Goal: Task Accomplishment & Management: Manage account settings

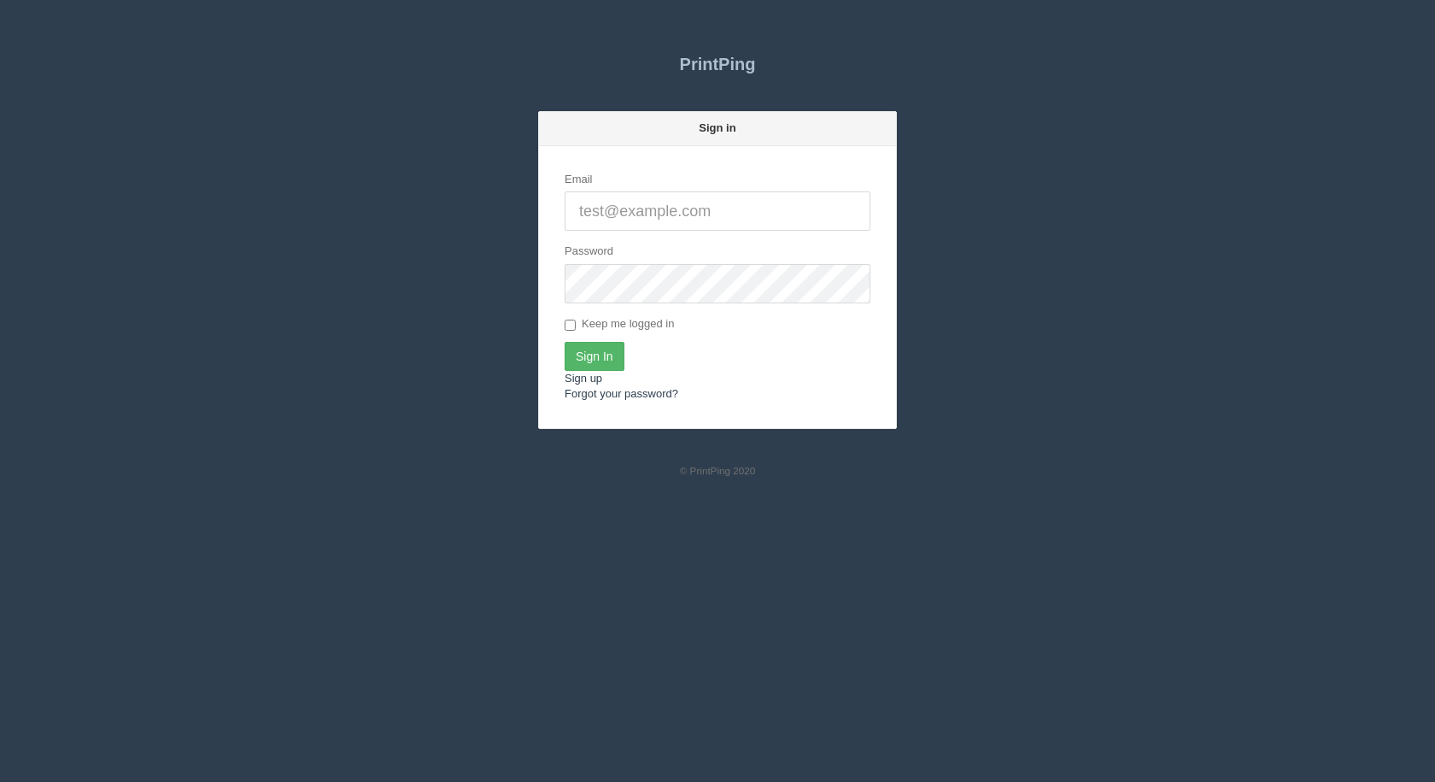
type input "[EMAIL_ADDRESS][DOMAIN_NAME]"
click at [585, 356] on input "Sign In" at bounding box center [595, 356] width 60 height 29
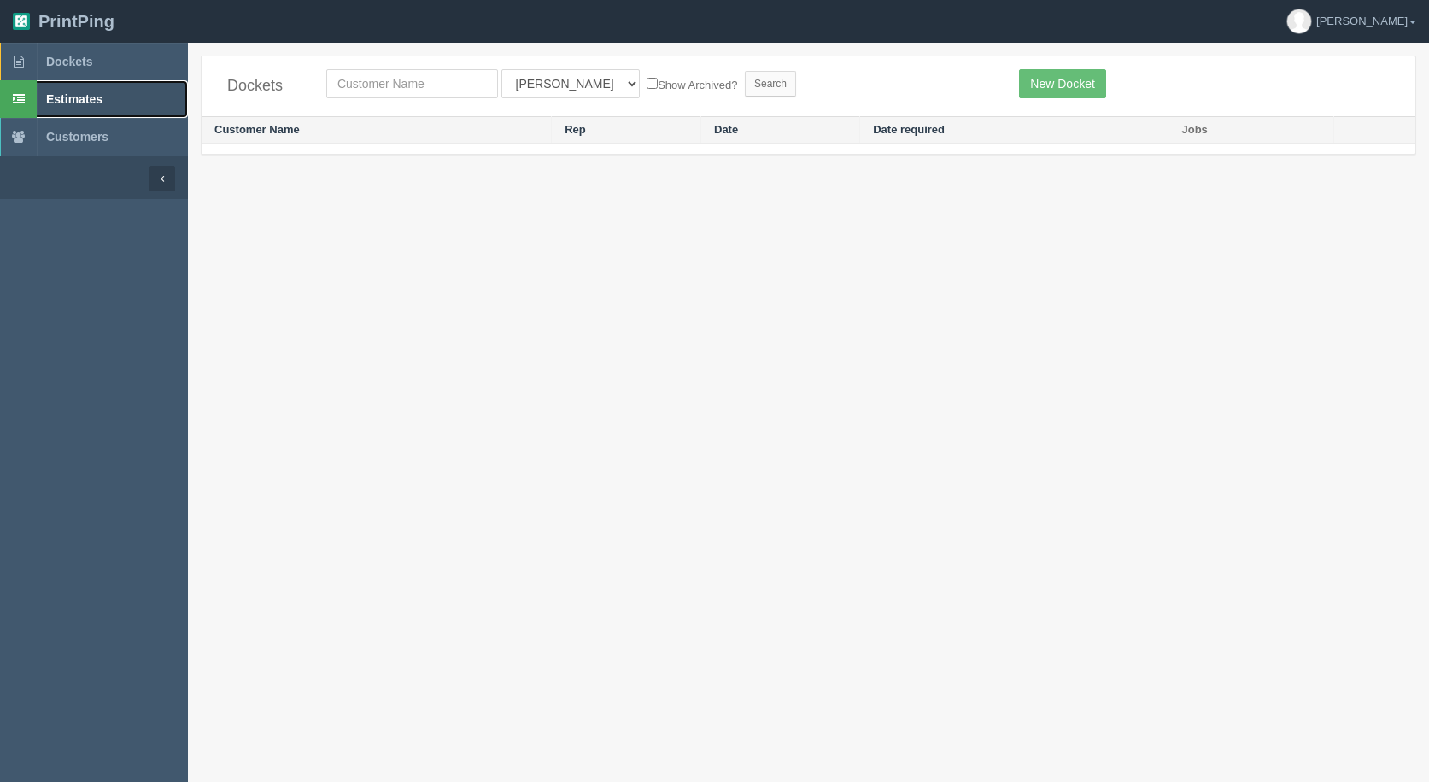
click at [44, 94] on link "Estimates" at bounding box center [94, 99] width 188 height 38
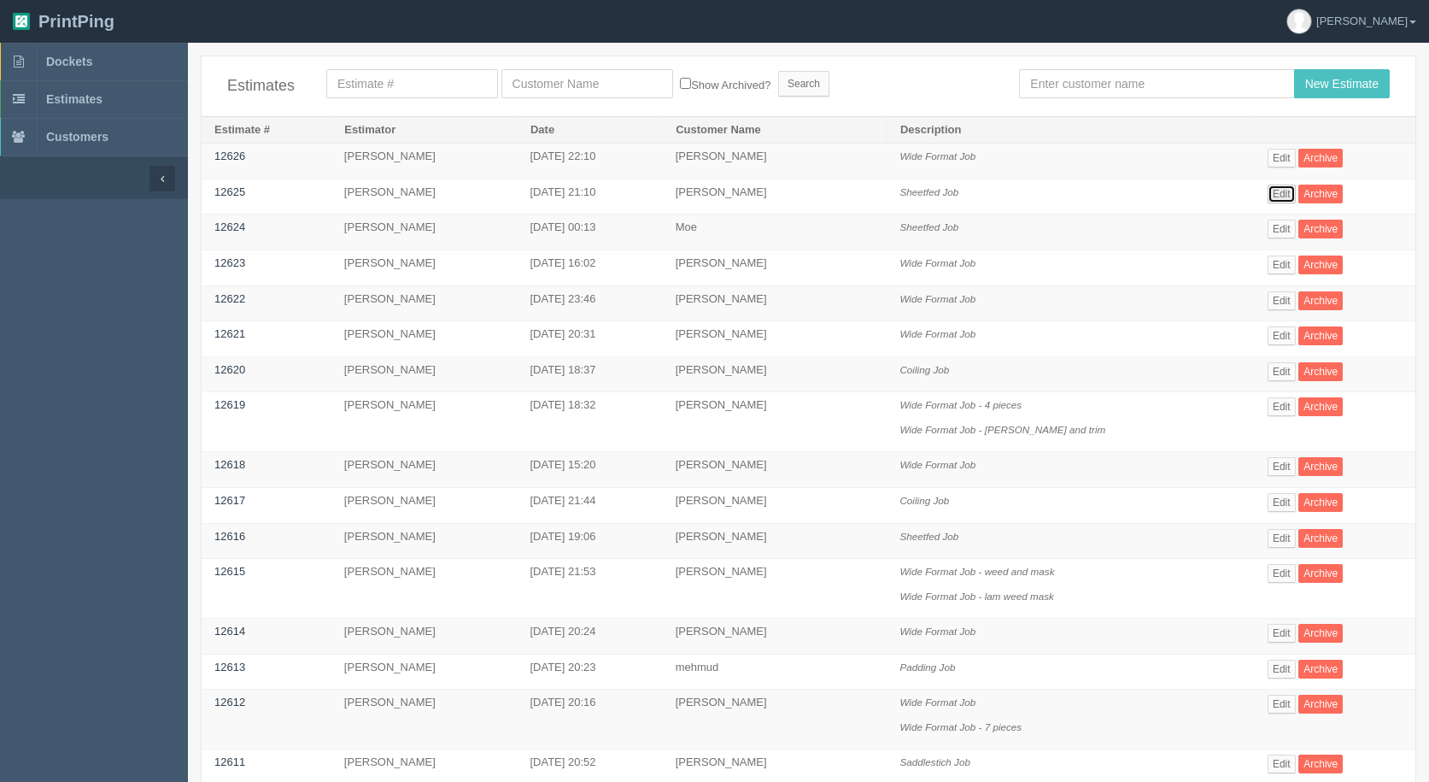
click at [1268, 190] on link "Edit" at bounding box center [1282, 194] width 28 height 19
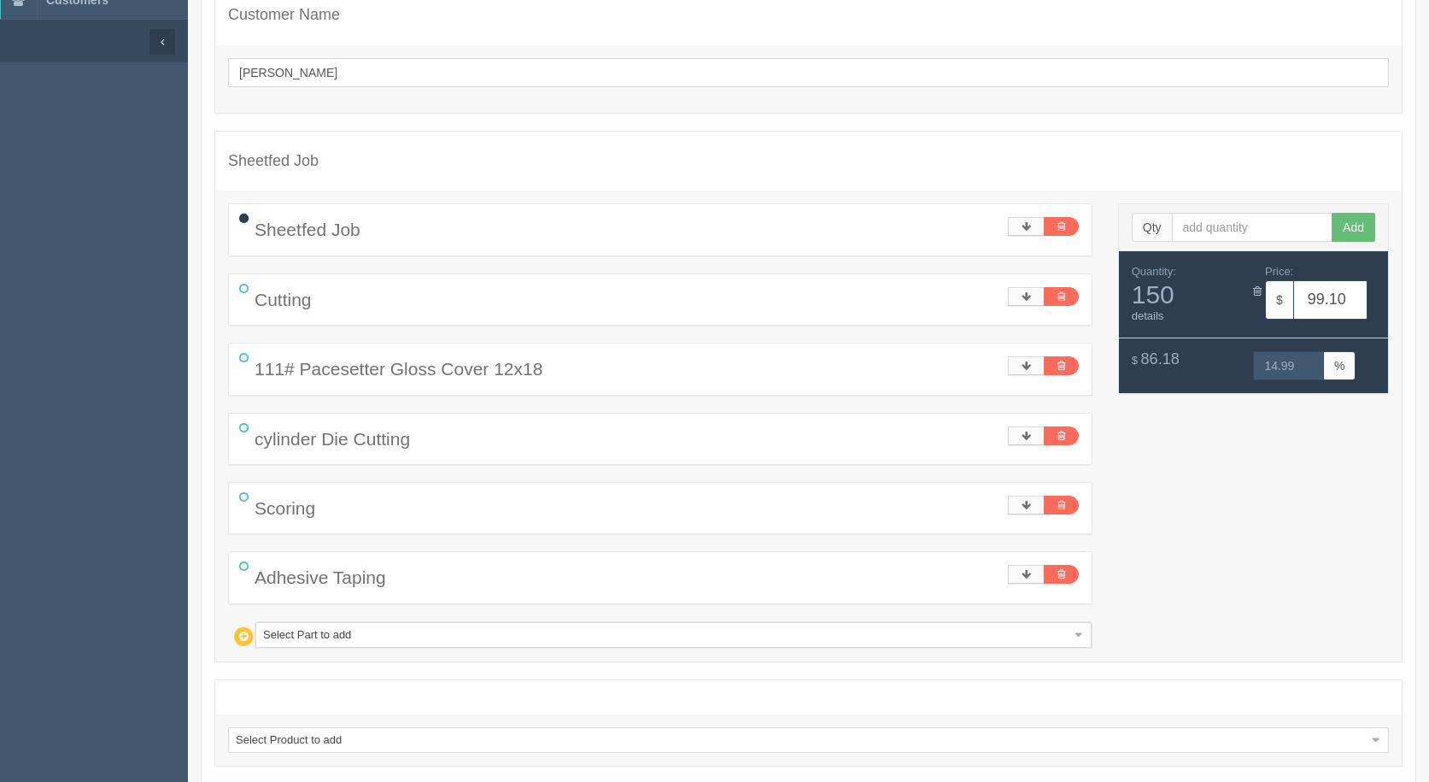
scroll to position [229, 0]
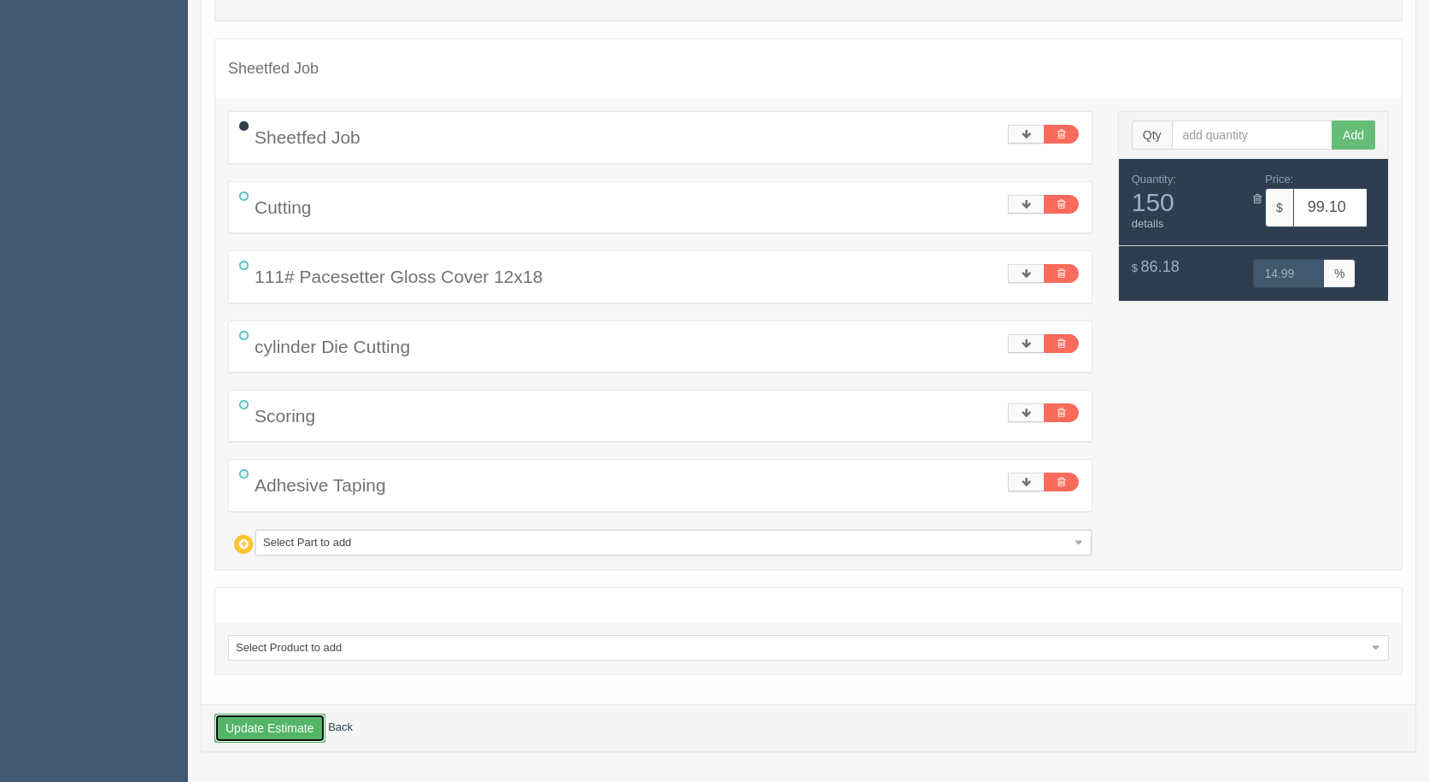
click at [284, 728] on button "Update Estimate" at bounding box center [269, 727] width 111 height 29
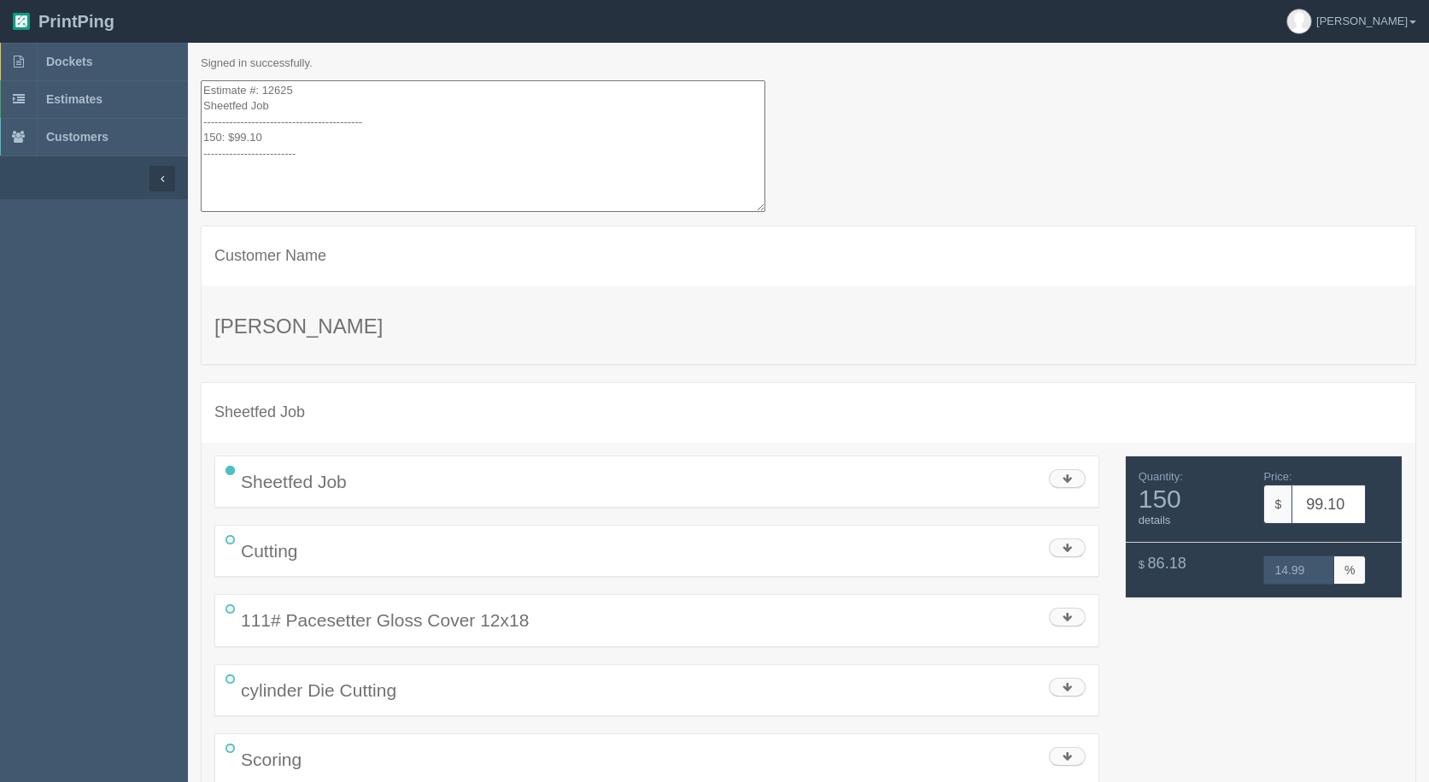
drag, startPoint x: 294, startPoint y: 176, endPoint x: 178, endPoint y: -43, distance: 247.6
click at [178, 0] on html "PrintPing [PERSON_NAME] Administration Edit account ( [EMAIL_ADDRESS][DOMAIN_NA…" at bounding box center [714, 466] width 1429 height 932
